Goal: Find contact information: Find contact information

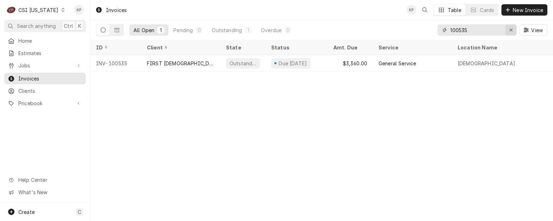
click at [513, 30] on div "Erase input" at bounding box center [511, 29] width 7 height 7
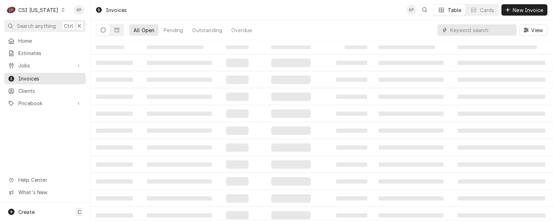
click at [467, 31] on input "Dynamic Content Wrapper" at bounding box center [481, 29] width 63 height 11
type input "4"
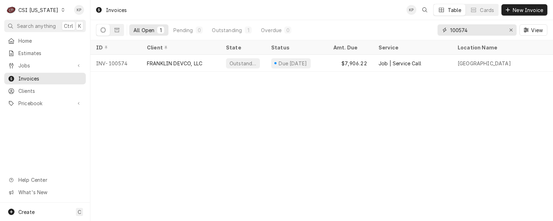
type input "100574"
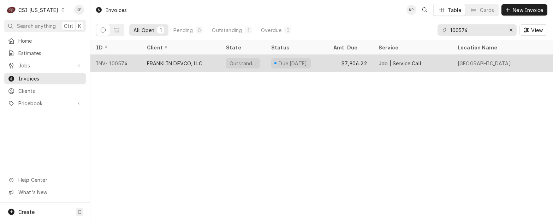
click at [179, 60] on div "FRANKLIN DEVCO, LLC" at bounding box center [174, 63] width 55 height 7
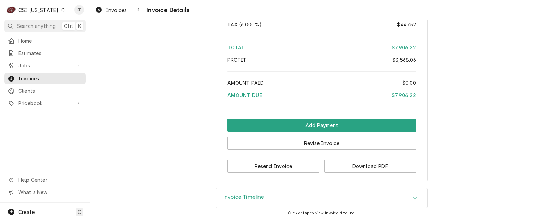
scroll to position [4123, 0]
click at [348, 162] on button "Download PDF" at bounding box center [370, 166] width 92 height 13
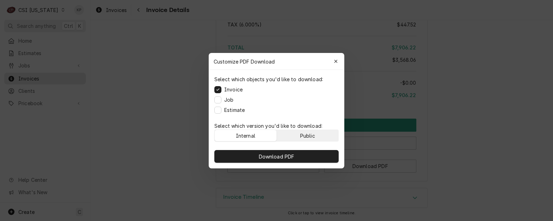
click at [332, 135] on button "Public" at bounding box center [308, 135] width 62 height 11
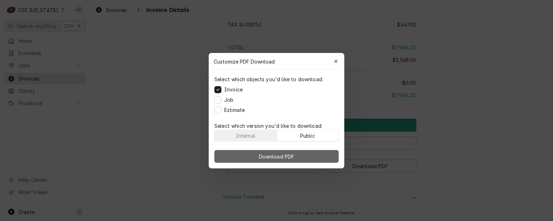
click at [326, 154] on button "Download PDF" at bounding box center [276, 156] width 124 height 13
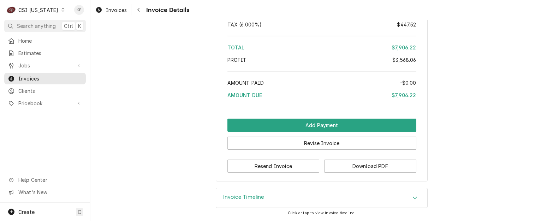
drag, startPoint x: 107, startPoint y: 162, endPoint x: 71, endPoint y: 139, distance: 42.8
click at [41, 77] on span "Invoices" at bounding box center [50, 78] width 64 height 7
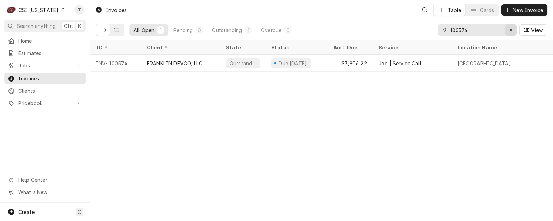
click at [510, 28] on icon "Erase input" at bounding box center [511, 30] width 4 height 5
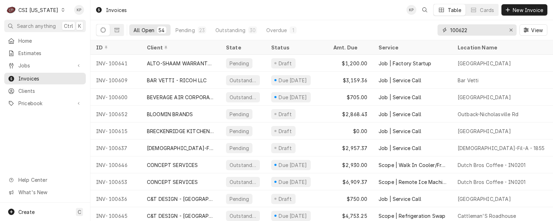
type input "100622"
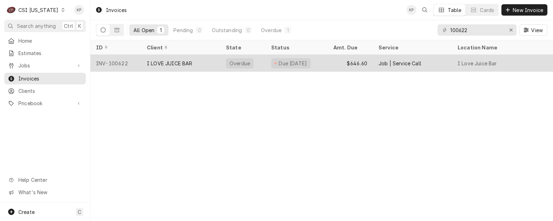
click at [119, 62] on div "INV-100622" at bounding box center [115, 63] width 51 height 17
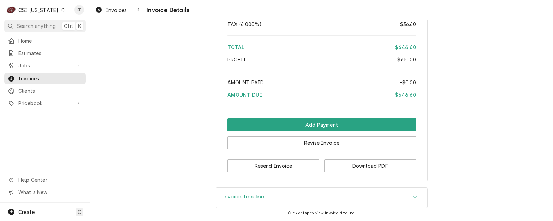
scroll to position [1249, 0]
click at [342, 168] on button "Download PDF" at bounding box center [370, 165] width 92 height 13
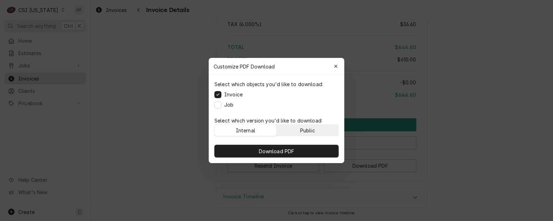
click at [317, 132] on button "Public" at bounding box center [308, 130] width 62 height 11
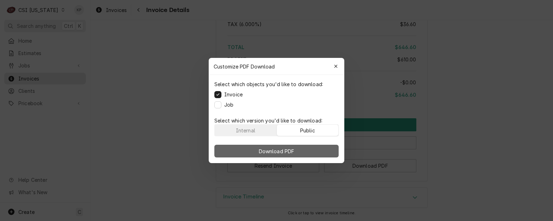
click at [317, 152] on button "Download PDF" at bounding box center [276, 151] width 124 height 13
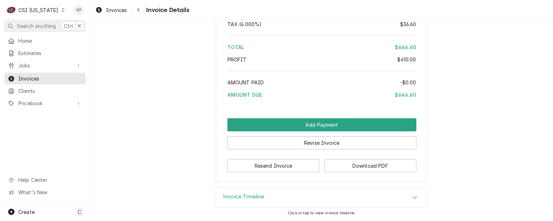
click at [23, 116] on div "Home Estimates Jobs Jobs Job Series Invoices Clients Pricebook Services Parts &…" at bounding box center [45, 119] width 90 height 168
click at [23, 87] on span "Clients" at bounding box center [50, 90] width 64 height 7
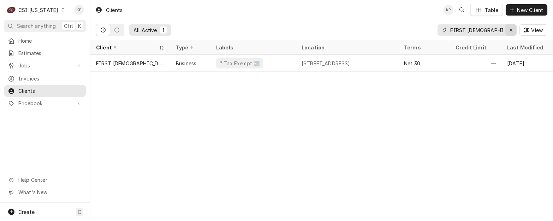
click at [513, 30] on icon "Erase input" at bounding box center [511, 30] width 4 height 5
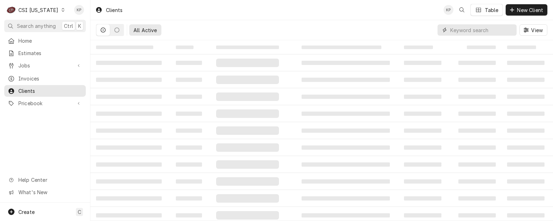
click at [471, 30] on input "Dynamic Content Wrapper" at bounding box center [481, 29] width 63 height 11
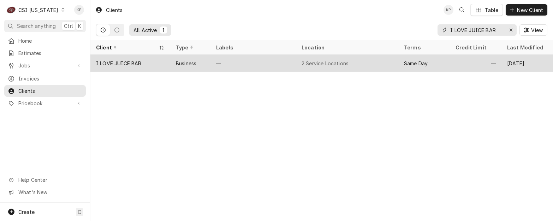
type input "I LOVE JUICE BAR"
click at [127, 60] on div "I LOVE JUICE BAR" at bounding box center [119, 63] width 46 height 7
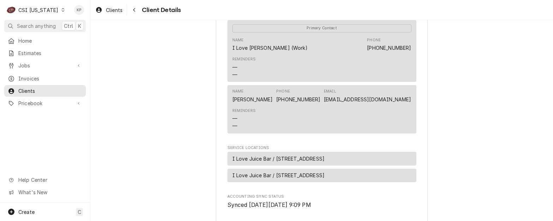
scroll to position [247, 0]
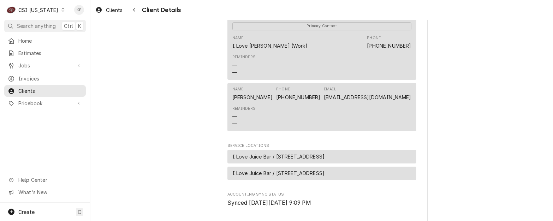
click at [429, 109] on div "I LOVE JUICE BAR Client Type Business Industry Type Commercial Billing Address …" at bounding box center [321, 29] width 463 height 513
click at [426, 100] on div "I LOVE JUICE BAR Client Type Business Industry Type Commercial Billing Address …" at bounding box center [321, 29] width 463 height 513
drag, startPoint x: 413, startPoint y: 105, endPoint x: 338, endPoint y: 107, distance: 74.2
click at [338, 107] on div "I LOVE JUICE BAR Client Type Business Industry Type Commercial Billing Address …" at bounding box center [322, 29] width 212 height 501
copy link "ilovejuicebar502@gmail.com"
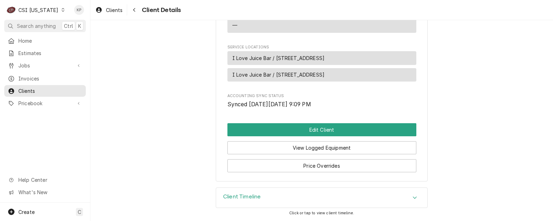
scroll to position [354, 0]
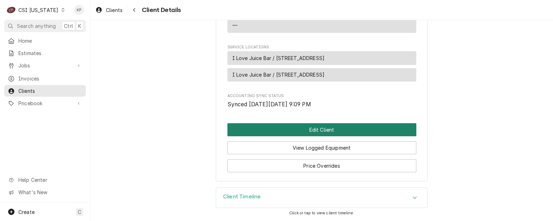
click at [320, 130] on button "Edit Client" at bounding box center [322, 129] width 189 height 13
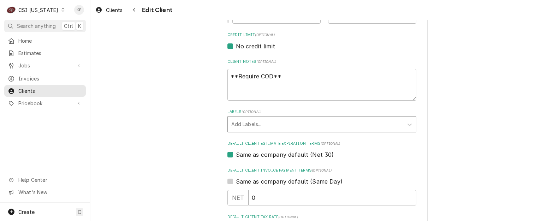
scroll to position [318, 0]
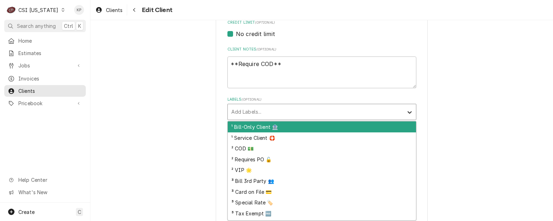
click at [407, 112] on icon "Labels" at bounding box center [409, 112] width 7 height 7
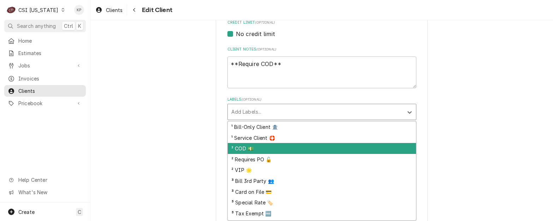
click at [241, 147] on div "² COD 💵" at bounding box center [322, 148] width 188 height 11
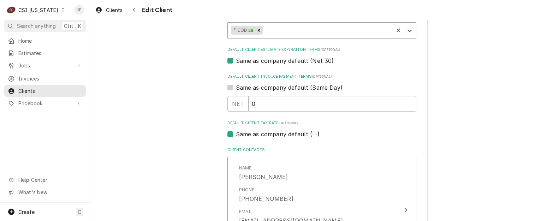
scroll to position [389, 0]
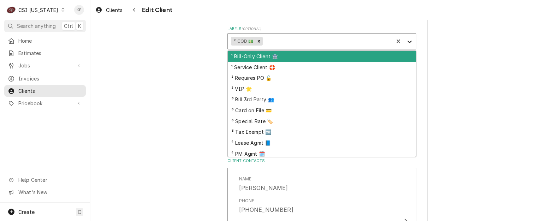
click at [407, 41] on icon "Labels" at bounding box center [409, 41] width 7 height 7
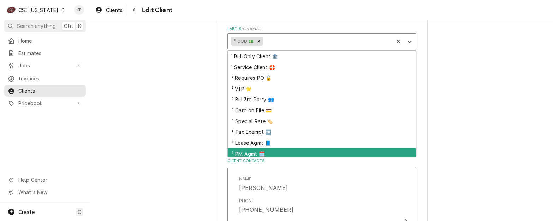
scroll to position [13, 0]
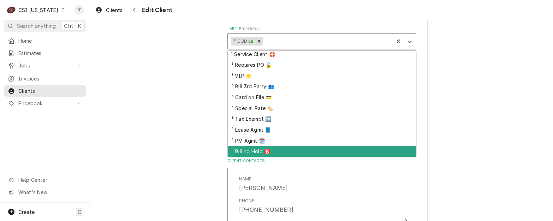
click at [247, 148] on div "⁵ Billing Hold 🅱️" at bounding box center [322, 151] width 188 height 11
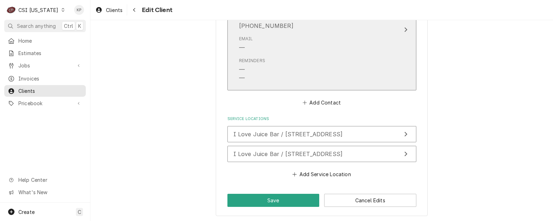
scroll to position [699, 0]
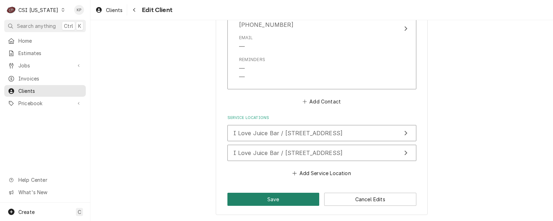
click at [272, 199] on button "Save" at bounding box center [274, 199] width 92 height 13
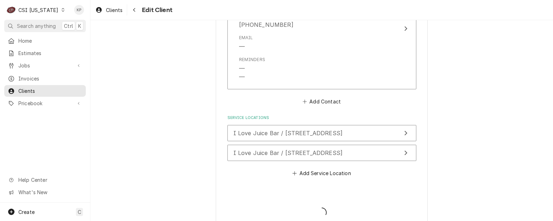
type textarea "x"
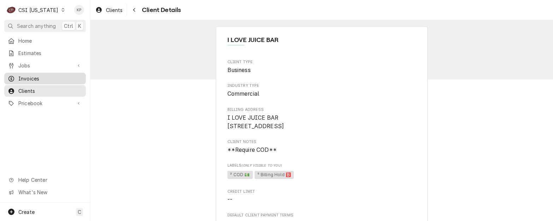
click at [33, 75] on span "Invoices" at bounding box center [50, 78] width 64 height 7
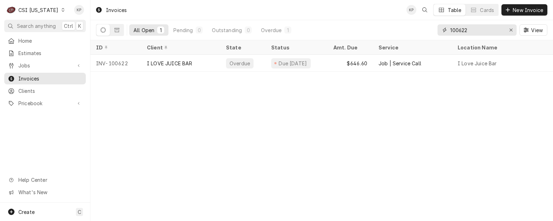
drag, startPoint x: 461, startPoint y: 29, endPoint x: 481, endPoint y: 28, distance: 19.4
click at [479, 28] on input "100622" at bounding box center [476, 29] width 53 height 11
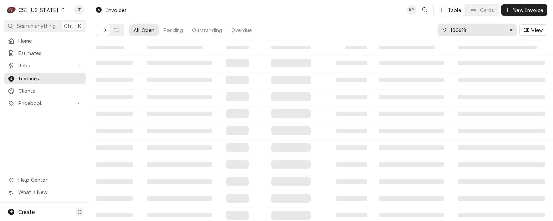
type input "100618"
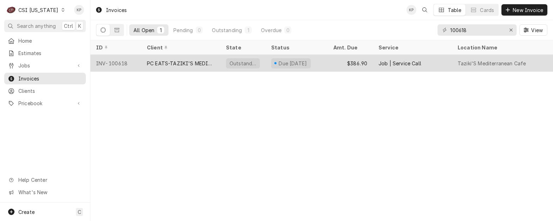
click at [104, 62] on div "INV-100618" at bounding box center [115, 63] width 51 height 17
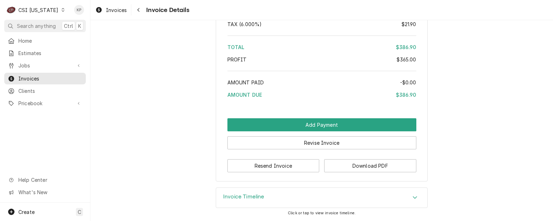
scroll to position [1271, 0]
click at [329, 166] on button "Download PDF" at bounding box center [370, 165] width 92 height 13
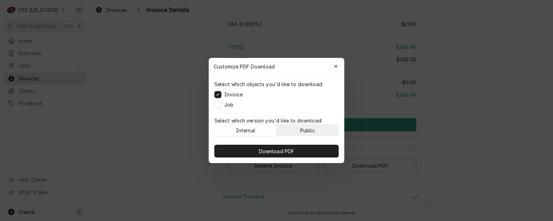
click at [300, 130] on div "Public" at bounding box center [307, 130] width 15 height 7
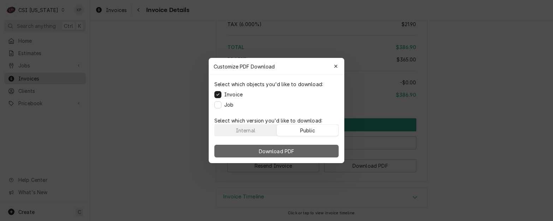
click at [303, 149] on button "Download PDF" at bounding box center [276, 151] width 124 height 13
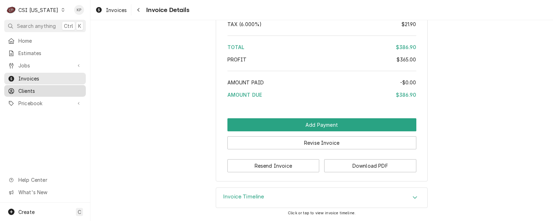
drag, startPoint x: 23, startPoint y: 86, endPoint x: 26, endPoint y: 83, distance: 4.0
click at [23, 87] on span "Clients" at bounding box center [50, 90] width 64 height 7
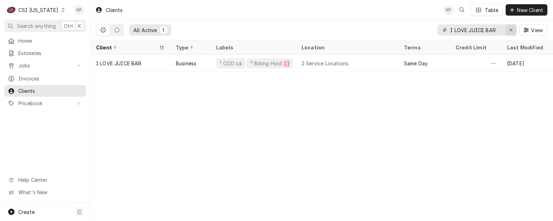
click at [509, 30] on icon "Erase input" at bounding box center [511, 30] width 4 height 5
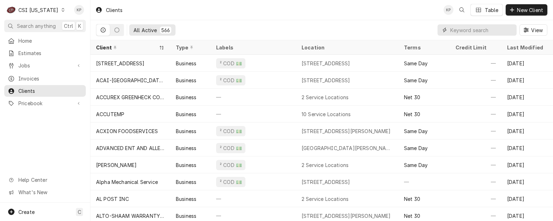
paste input "PC EATS-TAZIKI'S MEDITERRANEAN CAFE"
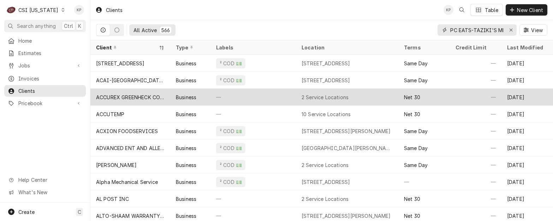
scroll to position [0, 53]
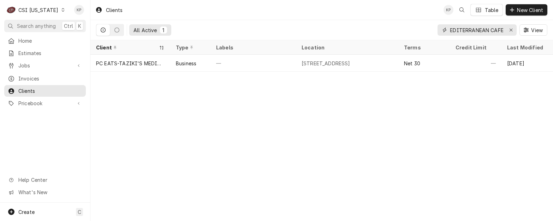
type input "PC EATS-TAZIKI'S MEDITERRANEAN CAFE"
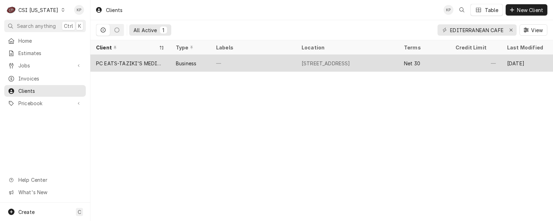
click at [141, 63] on div "PC EATS-TAZIKI'S MEDITERRANEAN CAFE" at bounding box center [130, 63] width 69 height 7
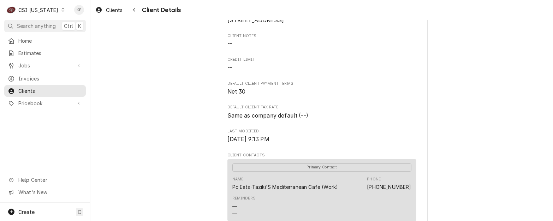
scroll to position [318, 0]
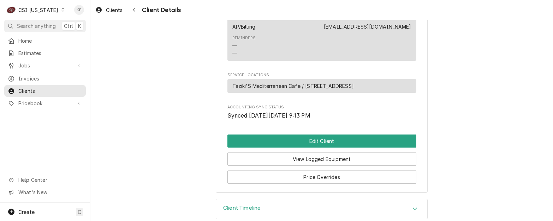
click at [412, 36] on div "Name AP/Billing Email middletown@tazikis.com Reminders — —" at bounding box center [322, 36] width 189 height 48
drag, startPoint x: 411, startPoint y: 35, endPoint x: 350, endPoint y: 35, distance: 60.4
click at [350, 35] on div "Name AP/Billing Email middletown@tazikis.com Reminders — —" at bounding box center [322, 36] width 189 height 48
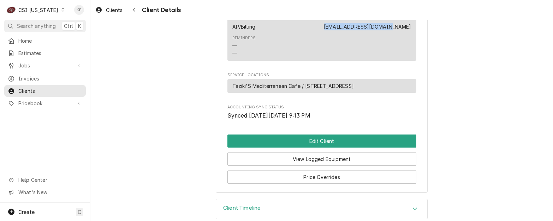
drag, startPoint x: 350, startPoint y: 35, endPoint x: 377, endPoint y: 33, distance: 26.6
copy link "[EMAIL_ADDRESS][DOMAIN_NAME]"
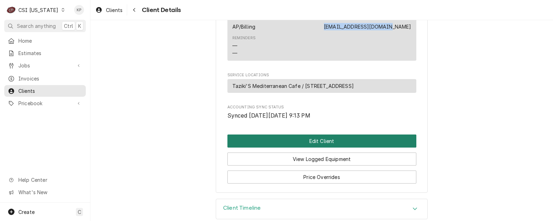
drag, startPoint x: 332, startPoint y: 147, endPoint x: 334, endPoint y: 141, distance: 6.0
click at [332, 147] on button "Edit Client" at bounding box center [322, 141] width 189 height 13
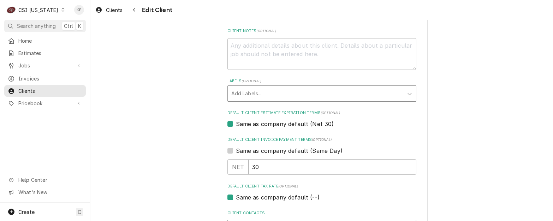
scroll to position [353, 0]
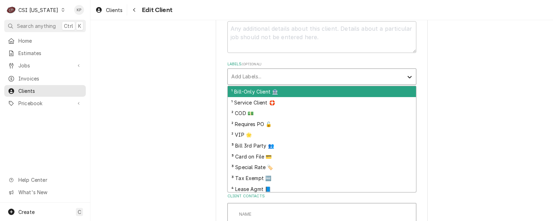
click at [407, 77] on icon "Labels" at bounding box center [409, 76] width 7 height 7
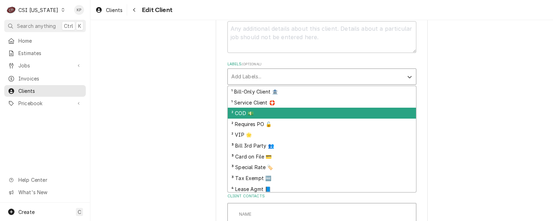
click at [241, 111] on div "² COD 💵" at bounding box center [322, 113] width 188 height 11
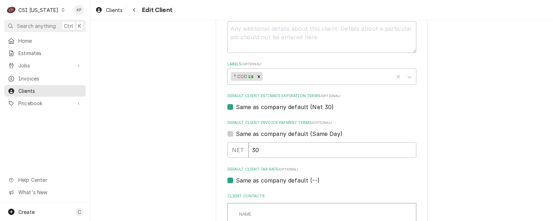
click at [230, 106] on div "Same as company default (Net 30)" at bounding box center [322, 107] width 189 height 8
click at [406, 77] on icon "Labels" at bounding box center [409, 76] width 7 height 7
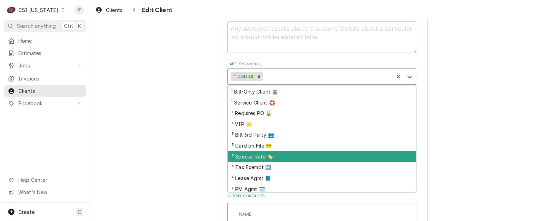
scroll to position [13, 0]
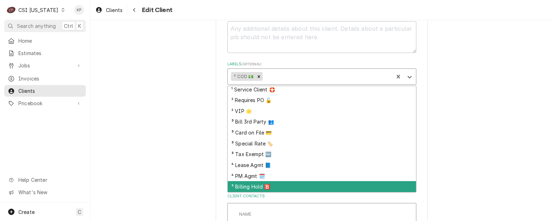
drag, startPoint x: 263, startPoint y: 185, endPoint x: 279, endPoint y: 172, distance: 20.9
click at [263, 184] on div "⁵ Billing Hold 🅱️" at bounding box center [322, 186] width 188 height 11
type textarea "x"
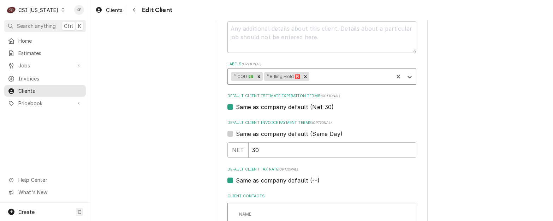
click at [236, 107] on label "Same as company default (Net 30)" at bounding box center [285, 107] width 98 height 8
click at [236, 107] on input "Same as company default (Net 30)" at bounding box center [330, 111] width 189 height 16
checkbox input "false"
type textarea "x"
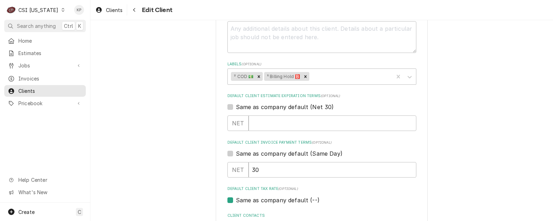
click at [236, 152] on label "Same as company default (Same Day)" at bounding box center [289, 153] width 107 height 8
click at [236, 152] on input "Same as company default (Same Day)" at bounding box center [330, 157] width 189 height 16
checkbox input "true"
type textarea "x"
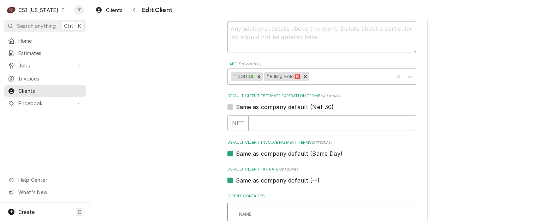
click at [236, 107] on label "Same as company default (Net 30)" at bounding box center [285, 107] width 98 height 8
click at [236, 107] on input "Same as company default (Net 30)" at bounding box center [330, 111] width 189 height 16
checkbox input "true"
type textarea "x"
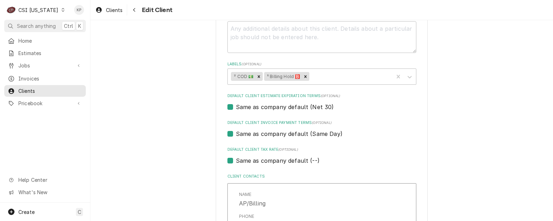
click at [224, 106] on div "Please provide the following information about your client: Client Type Industr…" at bounding box center [322, 101] width 212 height 841
click at [236, 106] on label "Same as company default (Net 30)" at bounding box center [285, 107] width 98 height 8
click at [236, 106] on input "Same as company default (Net 30)" at bounding box center [330, 111] width 189 height 16
checkbox input "false"
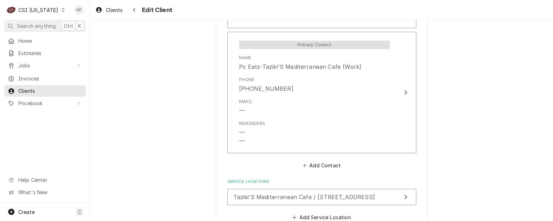
scroll to position [679, 0]
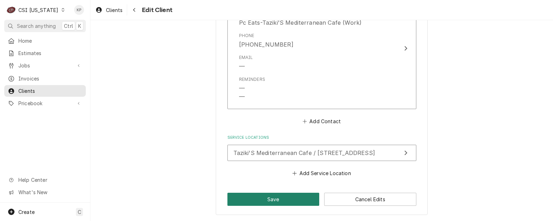
click at [288, 197] on button "Save" at bounding box center [274, 199] width 92 height 13
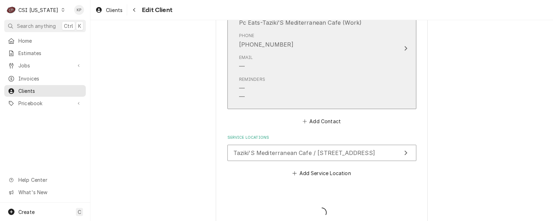
type textarea "x"
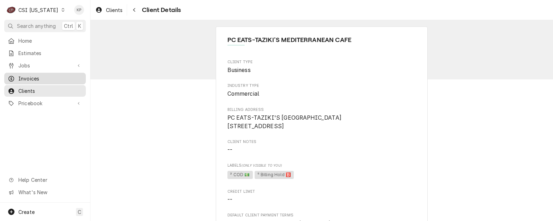
drag, startPoint x: 30, startPoint y: 75, endPoint x: 61, endPoint y: 78, distance: 30.5
click at [30, 76] on span "Invoices" at bounding box center [50, 78] width 64 height 7
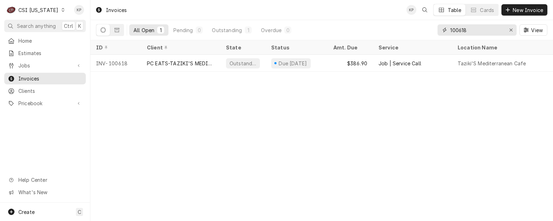
drag, startPoint x: 460, startPoint y: 29, endPoint x: 483, endPoint y: 30, distance: 23.0
click at [483, 30] on input "100618" at bounding box center [476, 29] width 53 height 11
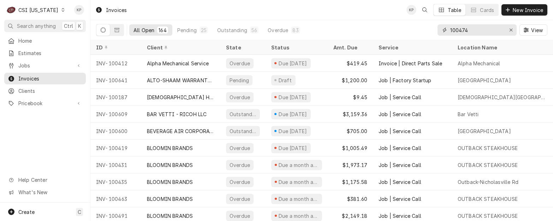
type input "100474"
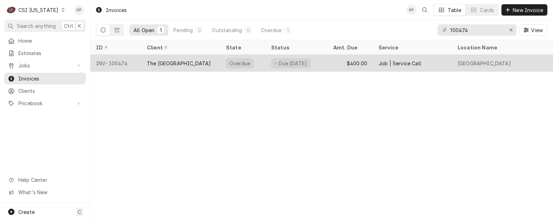
click at [120, 64] on div "INV-100474" at bounding box center [115, 63] width 51 height 17
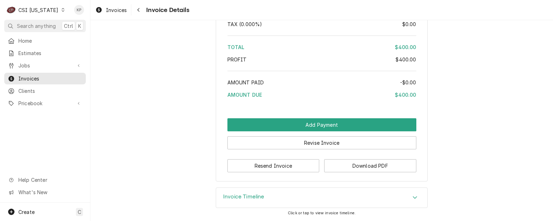
scroll to position [1278, 0]
click at [353, 166] on button "Download PDF" at bounding box center [370, 165] width 92 height 13
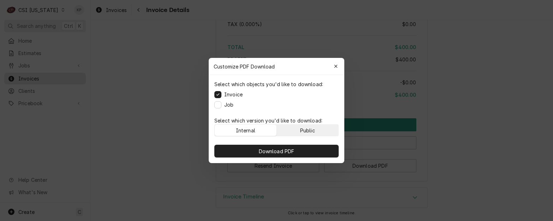
click at [295, 128] on button "Public" at bounding box center [308, 130] width 62 height 11
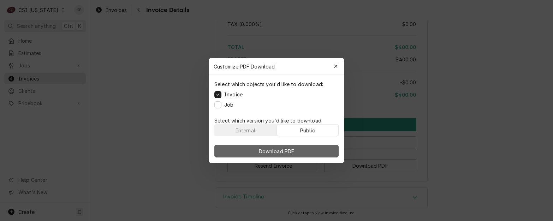
click at [296, 145] on button "Download PDF" at bounding box center [276, 151] width 124 height 13
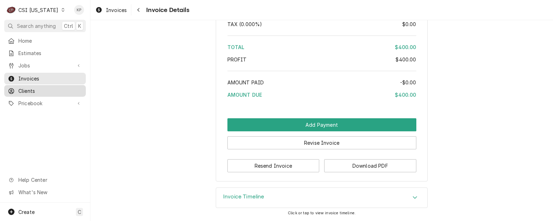
drag, startPoint x: 27, startPoint y: 89, endPoint x: 67, endPoint y: 89, distance: 40.3
click at [27, 89] on span "Clients" at bounding box center [50, 90] width 64 height 7
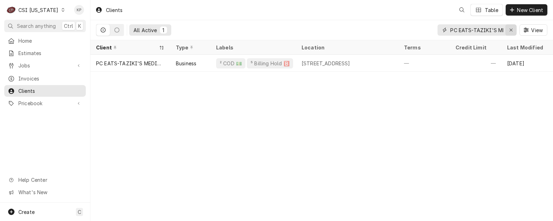
click at [515, 29] on button "Erase input" at bounding box center [511, 29] width 11 height 11
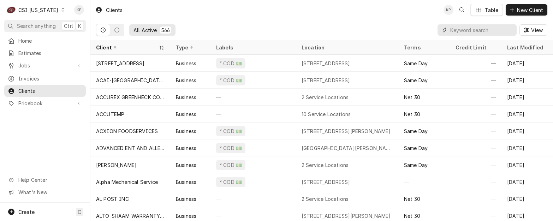
paste input "The [GEOGRAPHIC_DATA]"
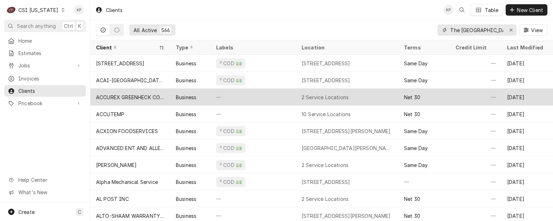
scroll to position [0, 52]
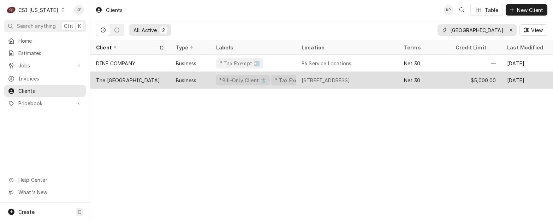
type input "The [GEOGRAPHIC_DATA]"
click at [146, 79] on div "The [GEOGRAPHIC_DATA]" at bounding box center [128, 80] width 64 height 7
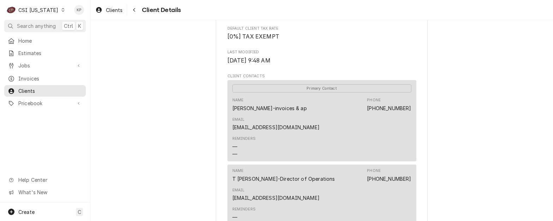
scroll to position [212, 0]
click at [424, 180] on div "The [GEOGRAPHIC_DATA] Client Type Business Industry Type Commercial Billing Add…" at bounding box center [322, 89] width 212 height 549
click at [412, 179] on div "Name [PERSON_NAME]-Director of Operations Phone [PHONE_NUMBER] Email [EMAIL_ADD…" at bounding box center [322, 197] width 189 height 67
drag, startPoint x: 410, startPoint y: 179, endPoint x: 372, endPoint y: 181, distance: 37.9
click at [372, 181] on div "Name [PERSON_NAME]-Director of Operations Phone [PHONE_NUMBER] Email [EMAIL_ADD…" at bounding box center [322, 197] width 189 height 67
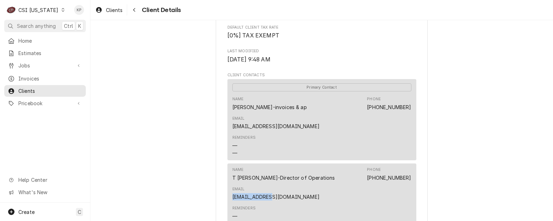
copy link "[EMAIL_ADDRESS][DOMAIN_NAME]"
